Goal: Communication & Community: Answer question/provide support

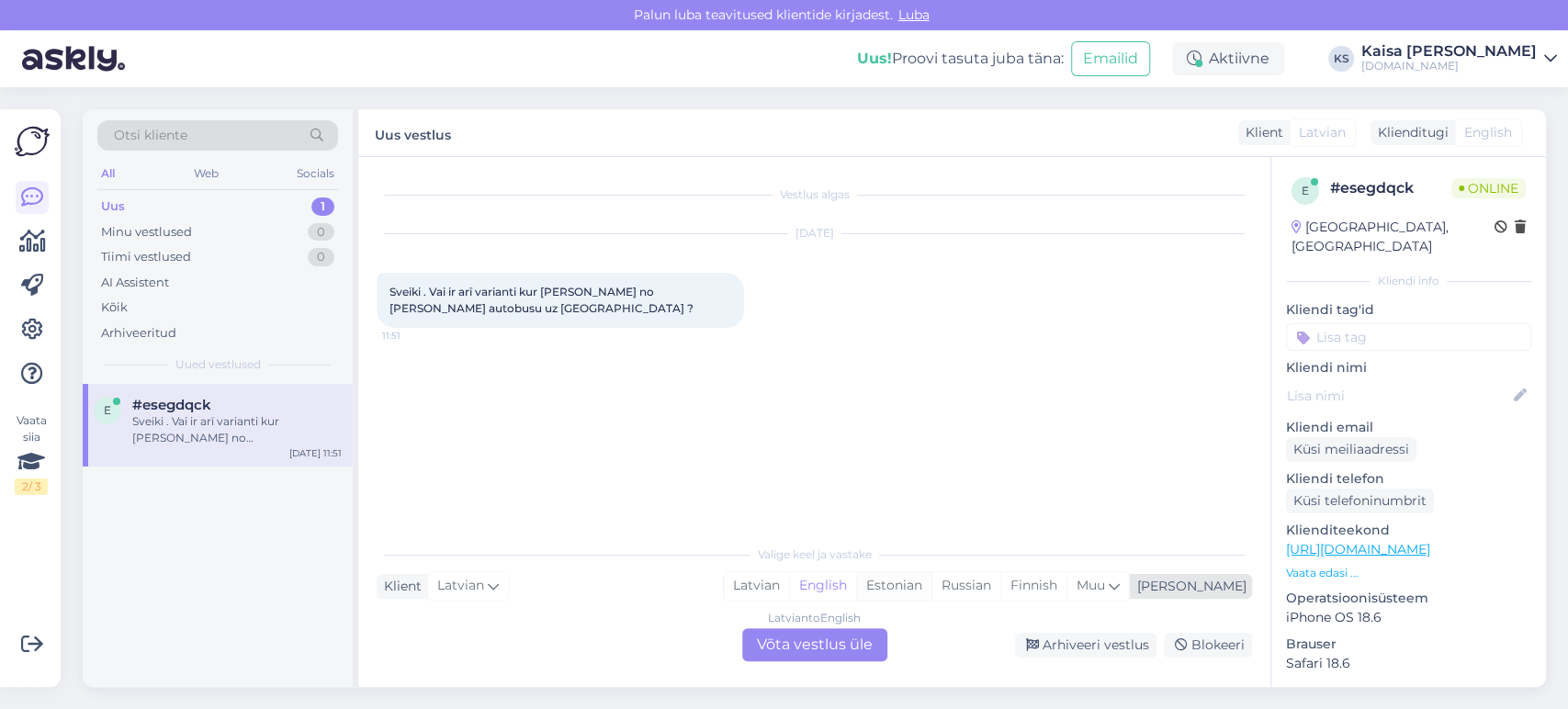
click at [931, 593] on div "Estonian" at bounding box center [893, 586] width 75 height 27
click at [856, 638] on div "Latvian to Estonian Võta vestlus üle" at bounding box center [814, 645] width 145 height 33
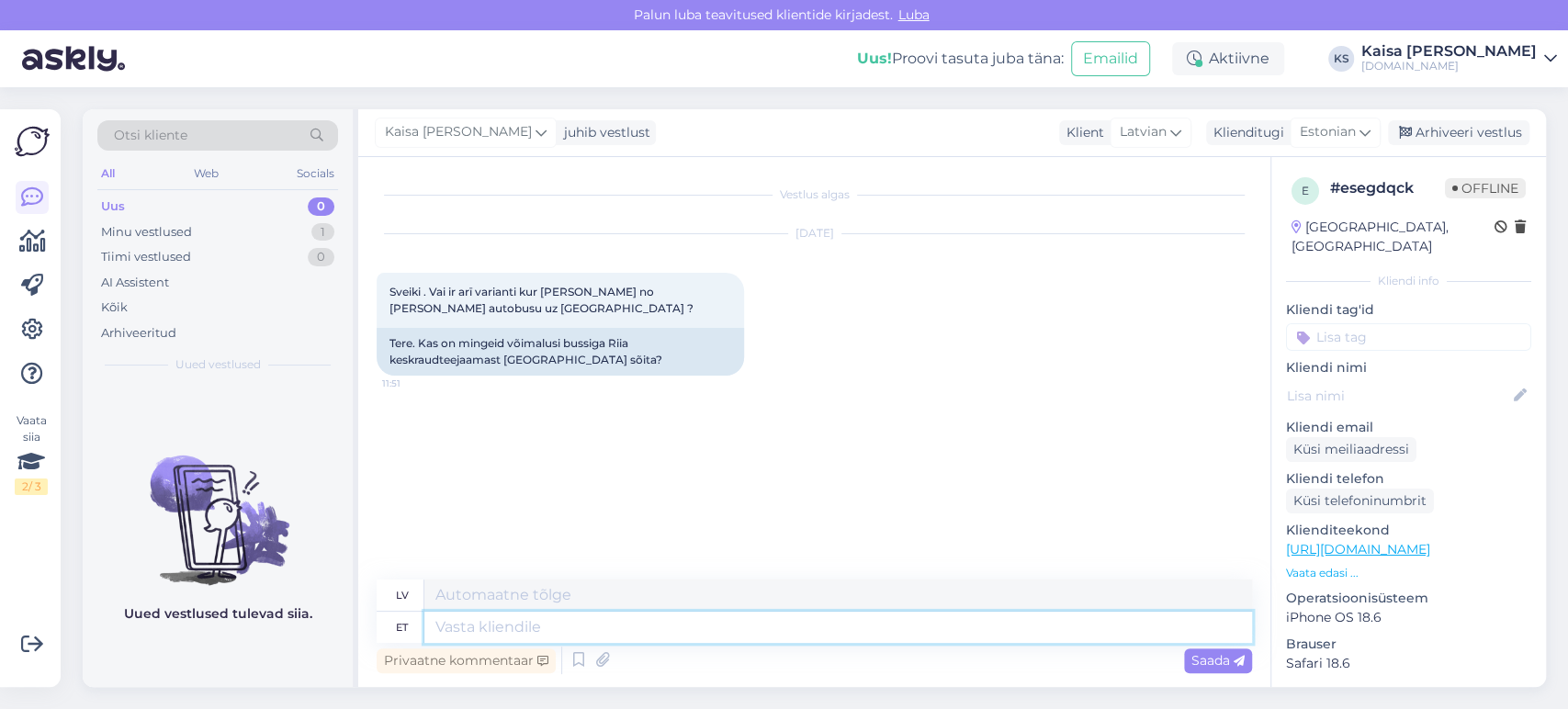
click at [655, 620] on textarea at bounding box center [839, 628] width 828 height 31
type textarea "[PERSON_NAME]"
type textarea "Sveiki"
type textarea "Tere päevast, si"
type textarea "Labdien,"
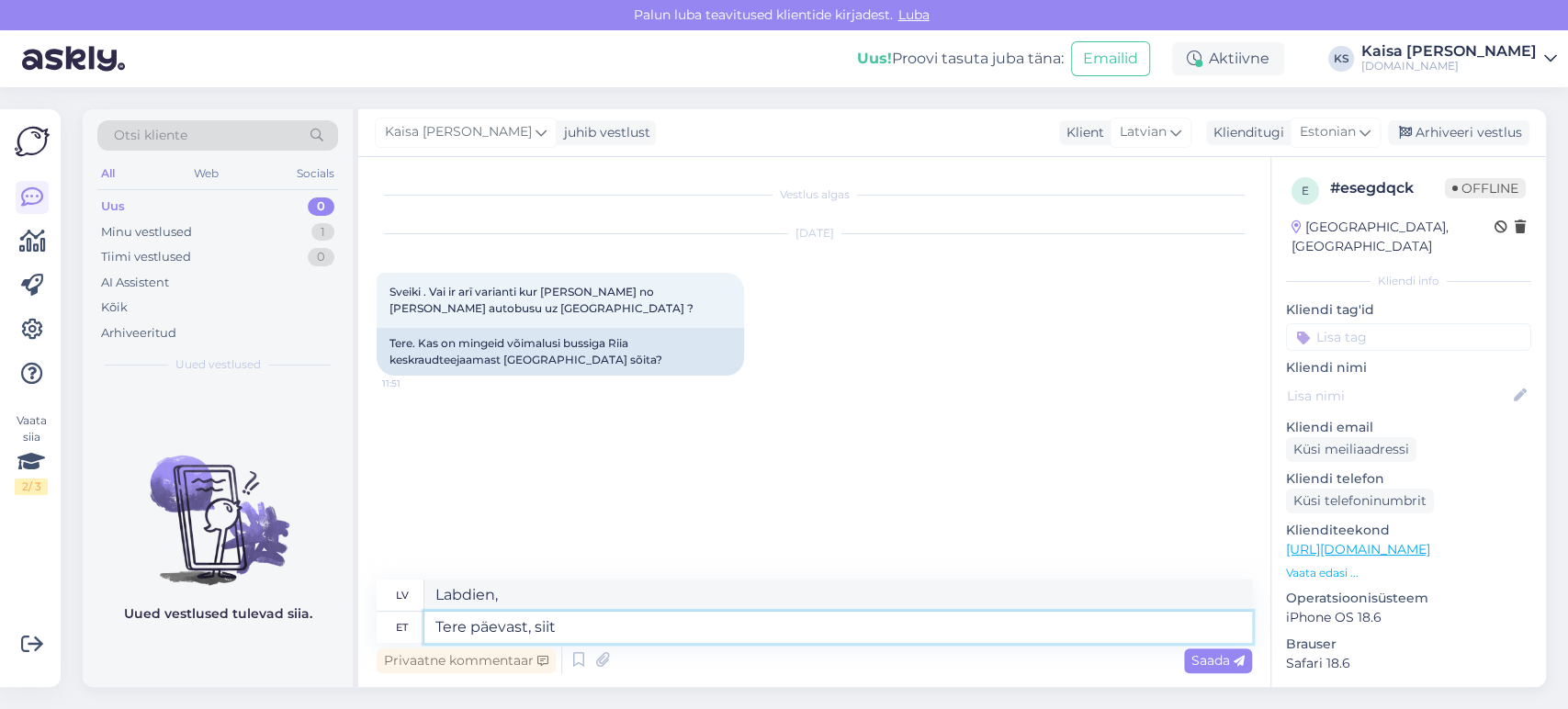
type textarea "Tere päevast, siit"
type textarea "Labdien, šeit"
type textarea "Tere päevast, siit on"
type textarea "Labdien, lūk, tas ir."
type textarea "Tere päevast, siit on Teil"
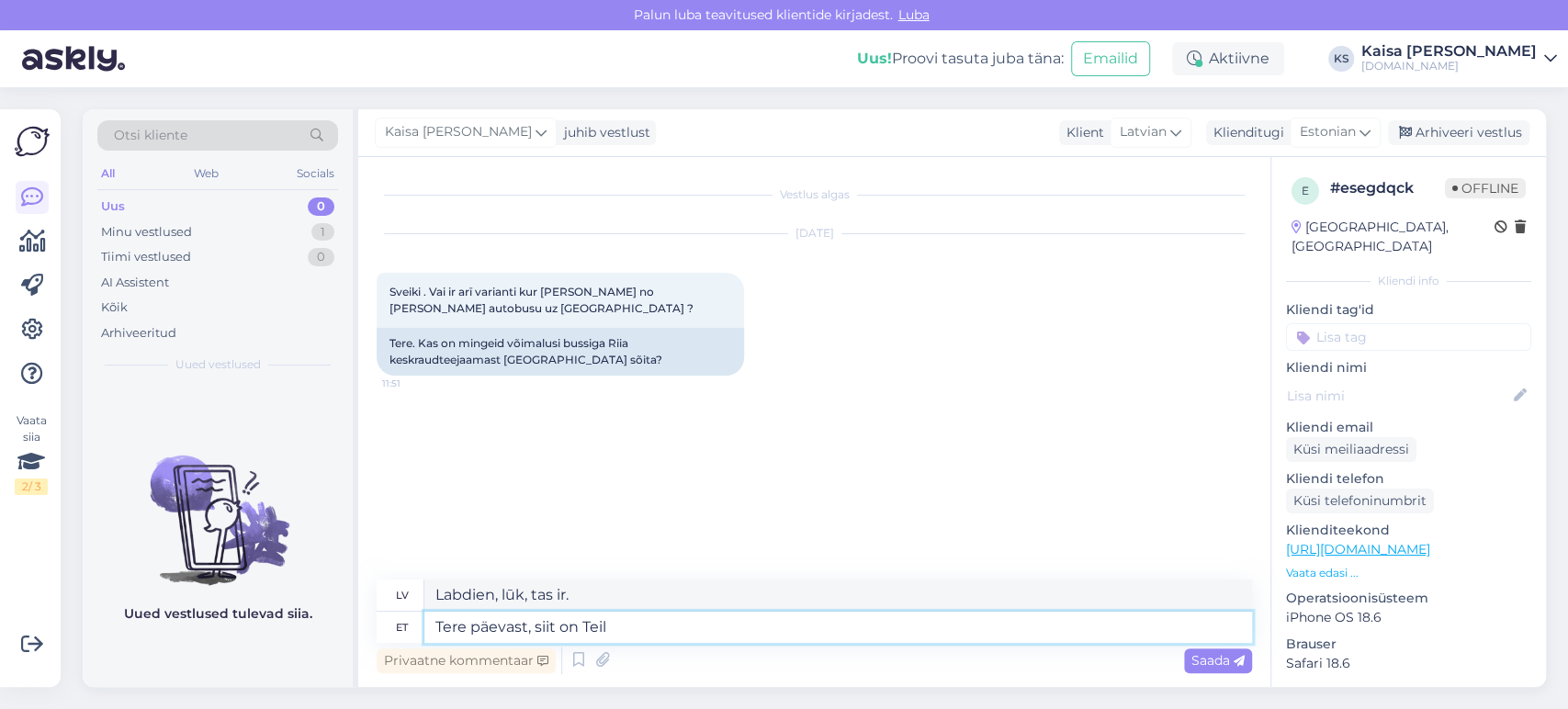
type textarea "Labdien, lūk."
type textarea "Tere päevast, siit on Teil võimalus uuri"
type textarea "Labdien, lūk, jūsu iespēja."
type textarea "Tere päevast, siit on Teil võimalus uurida bus"
type textarea "Labdien, šī ir jūsu iespēja izpētīt"
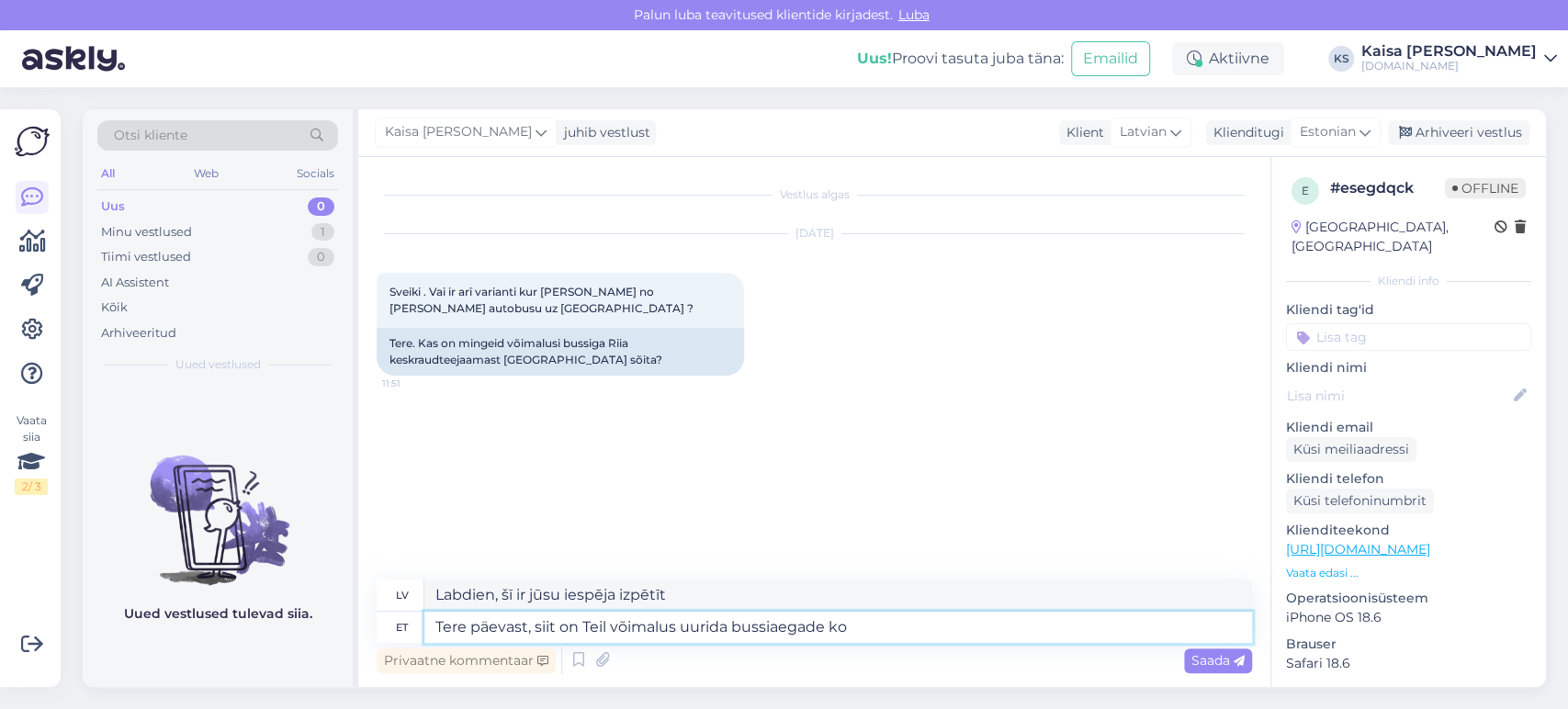
type textarea "Tere päevast, siit on Teil võimalus uurida bussiaegade koh"
type textarea "Labdien, šeit varat pārbaudīt autobusu sarakstus."
type textarea "Tere päevast, siit on Teil võimalus uurida bussiaegade kohta:"
type textarea "Labdien, šeit varat uzzināt par autobusu sarakstiem:"
paste textarea "[URL][DOMAIN_NAME]"
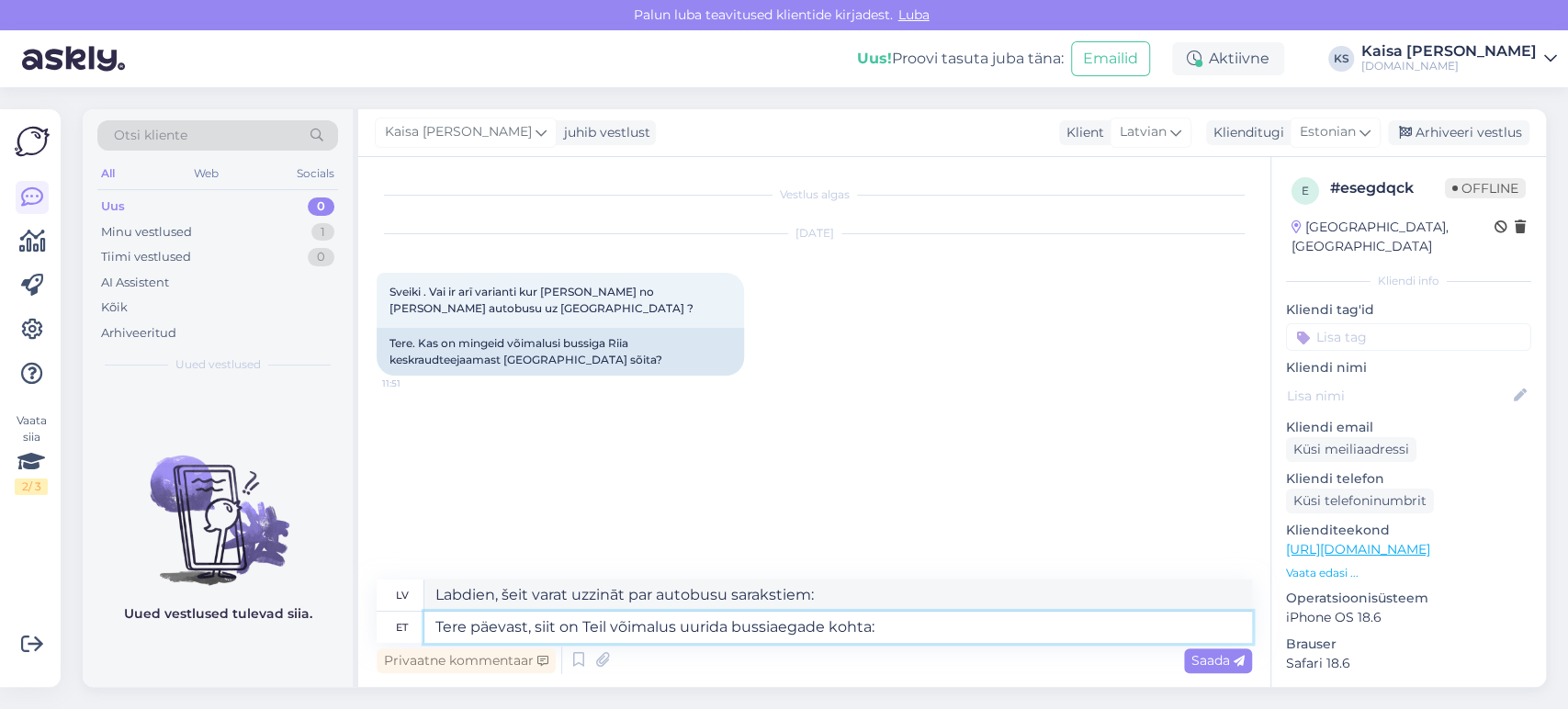
type textarea "Tere päevast, siit on Teil võimalus uurida bussiaegade kohta: [URL][DOMAIN_NAME]"
type textarea "Labdien, autobusu sarakstus varat uzzināt šeit: [URL][DOMAIN_NAME]"
